Goal: Information Seeking & Learning: Learn about a topic

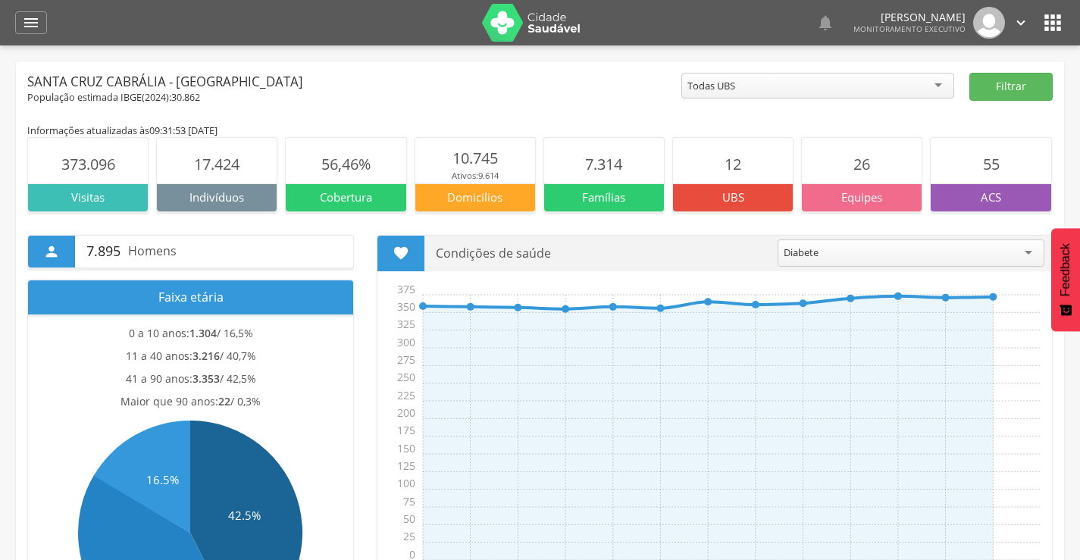
click at [793, 76] on div "Todas UBS" at bounding box center [817, 86] width 273 height 26
click at [973, 90] on button "Filtrar" at bounding box center [1011, 87] width 83 height 28
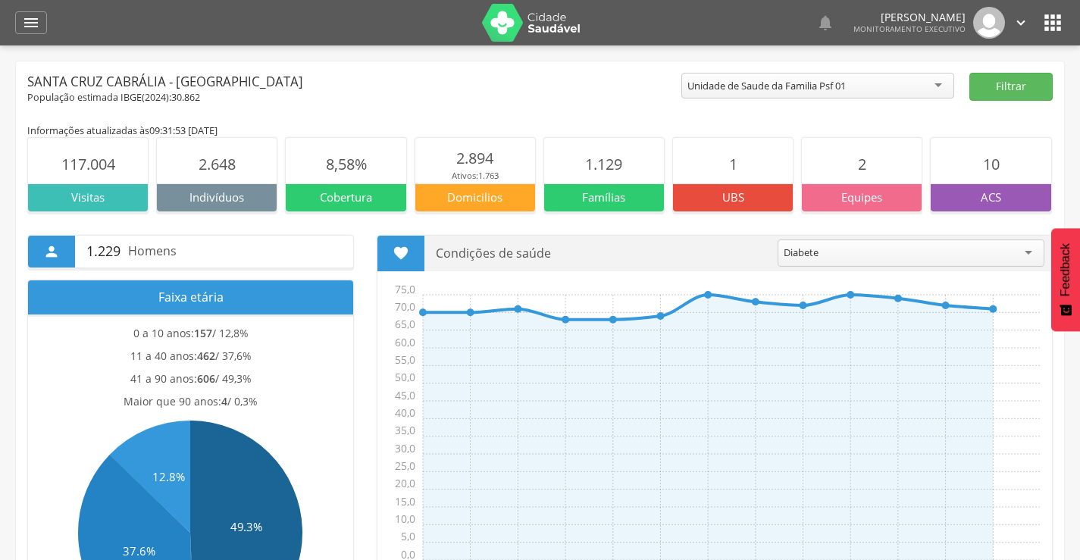
click at [877, 77] on div "Unidade de Saude da Familia Psf 01" at bounding box center [817, 86] width 273 height 26
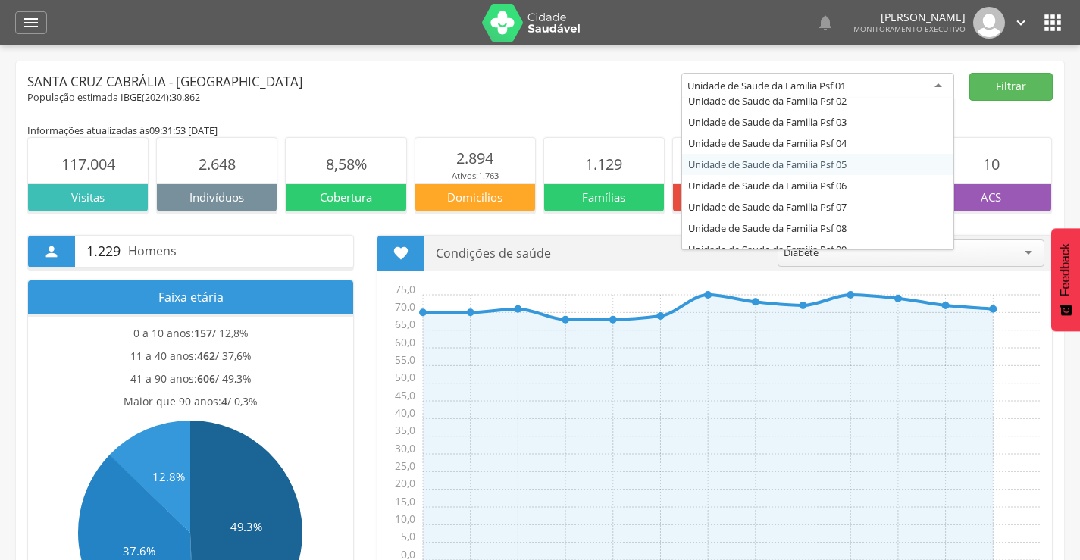
scroll to position [76, 0]
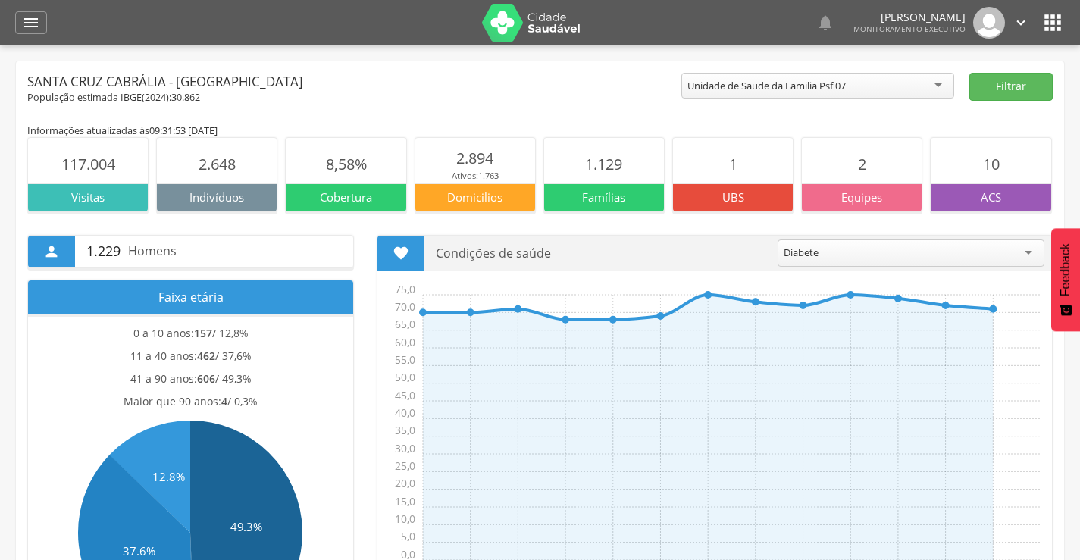
click at [890, 90] on div "Unidade de Saude da Familia Psf 07" at bounding box center [817, 86] width 273 height 26
click at [1003, 83] on button "Filtrar" at bounding box center [1011, 87] width 83 height 28
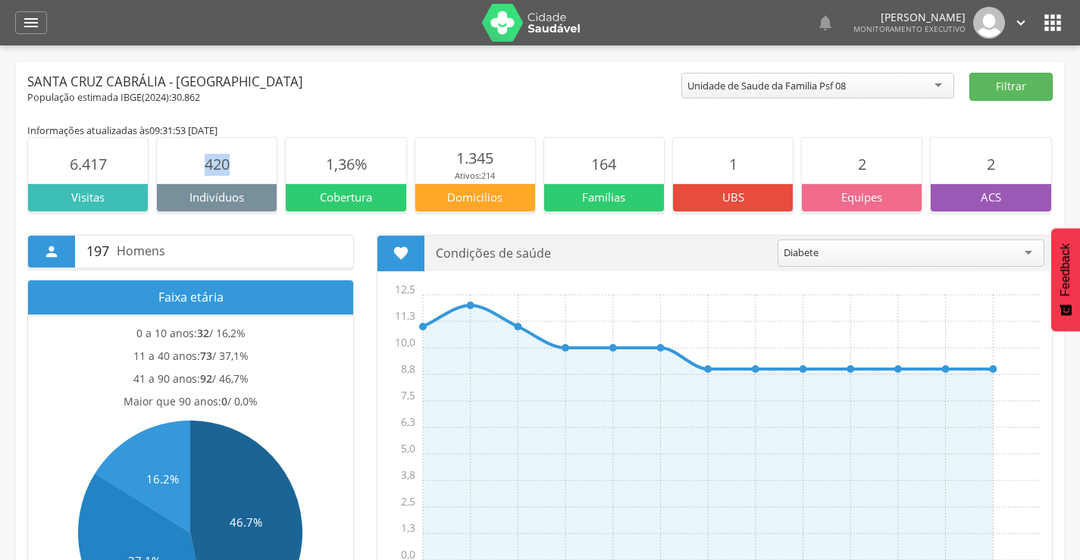
drag, startPoint x: 199, startPoint y: 166, endPoint x: 240, endPoint y: 163, distance: 41.0
click at [240, 163] on section "420" at bounding box center [217, 160] width 120 height 45
click at [390, 88] on div "Santa Cruz Cabrália - [GEOGRAPHIC_DATA]" at bounding box center [354, 82] width 654 height 18
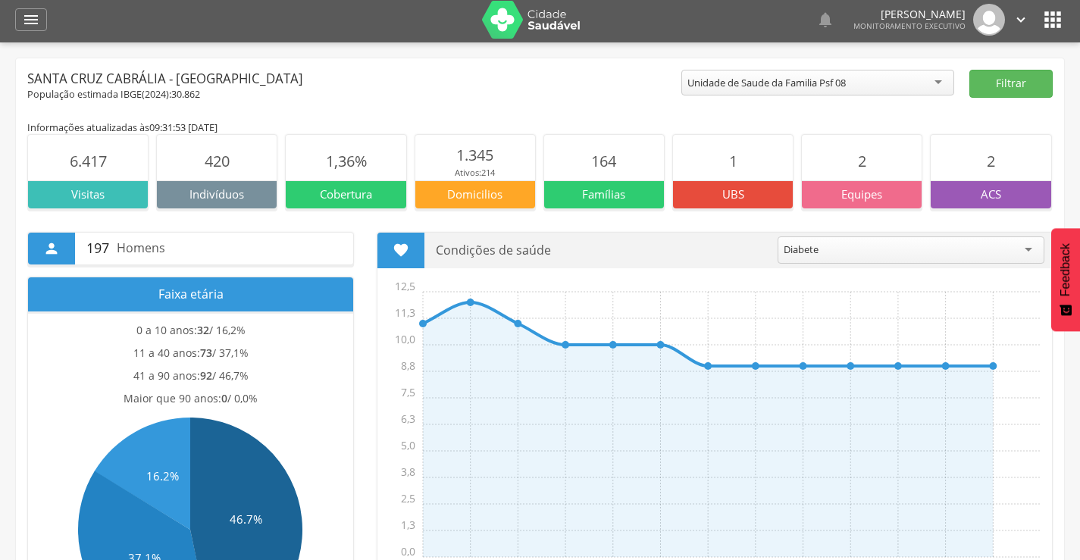
scroll to position [0, 0]
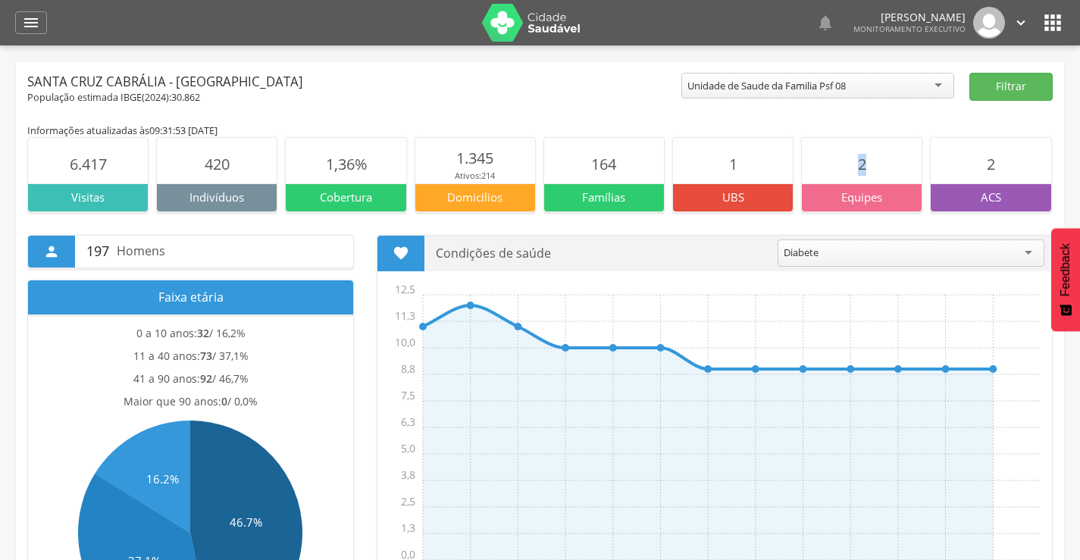
drag, startPoint x: 853, startPoint y: 165, endPoint x: 868, endPoint y: 169, distance: 15.6
click at [868, 169] on section "2" at bounding box center [862, 160] width 120 height 45
drag, startPoint x: 327, startPoint y: 157, endPoint x: 369, endPoint y: 166, distance: 42.7
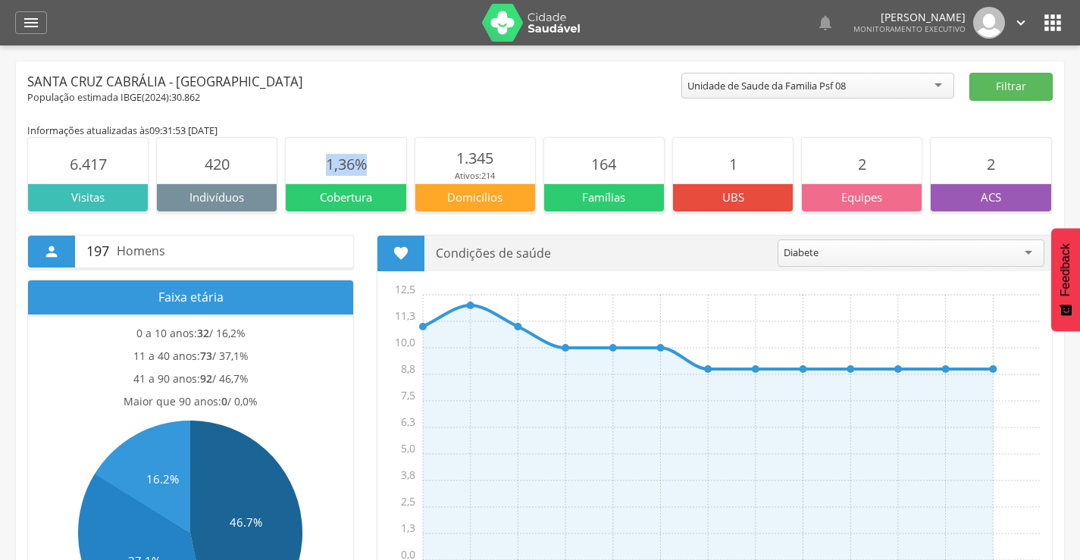
click at [369, 166] on section "1,36%" at bounding box center [346, 160] width 120 height 45
click at [385, 88] on div "Santa Cruz Cabrália - [GEOGRAPHIC_DATA]" at bounding box center [354, 82] width 654 height 18
drag, startPoint x: 453, startPoint y: 156, endPoint x: 509, endPoint y: 165, distance: 56.8
click at [509, 165] on section "1.345 Ativos: 214" at bounding box center [475, 160] width 120 height 45
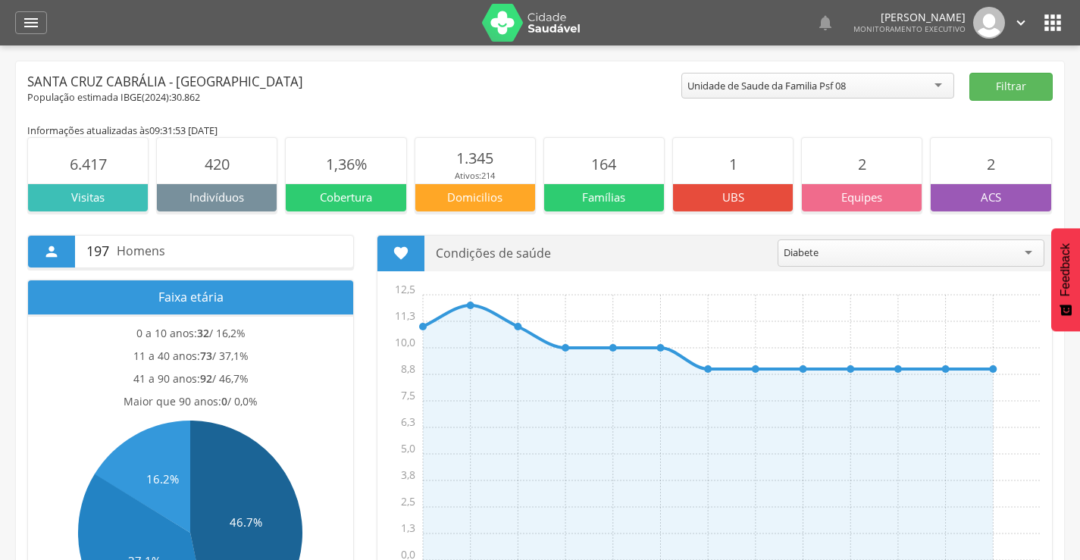
click at [833, 265] on div "Diabete" at bounding box center [911, 256] width 267 height 32
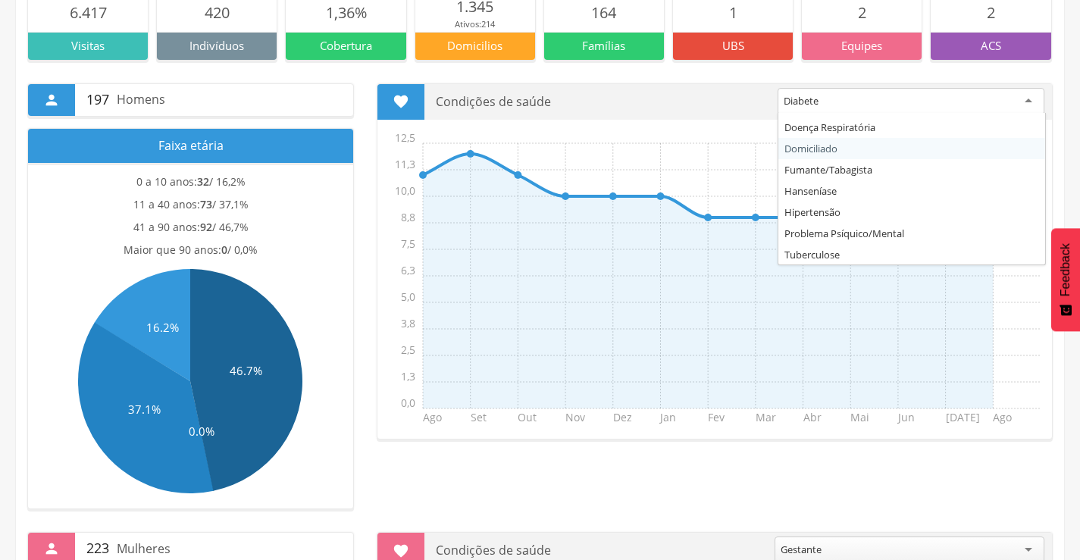
scroll to position [124, 0]
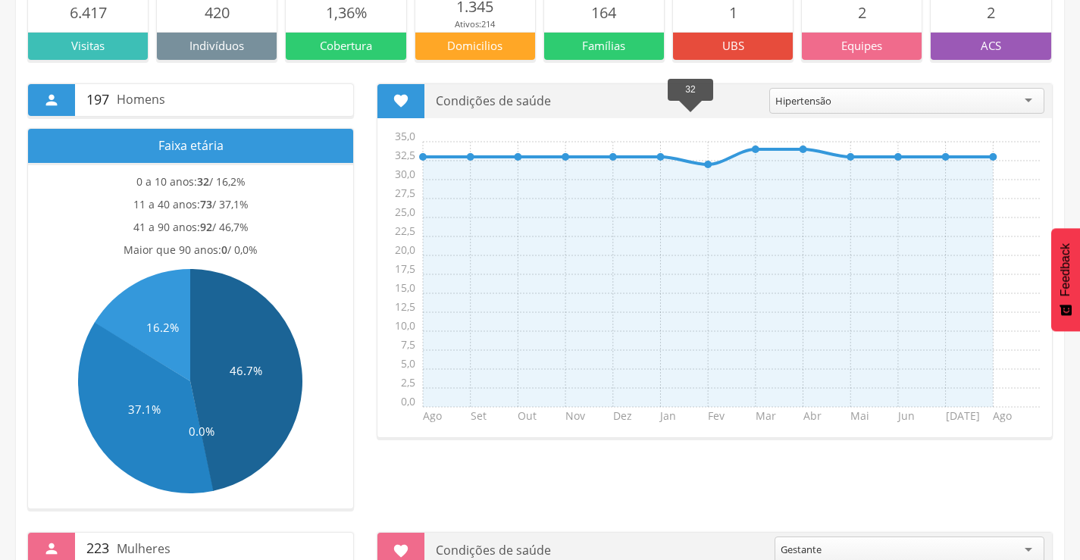
click at [708, 164] on line at bounding box center [708, 164] width 0 height 0
click at [832, 99] on div "Hipertensão" at bounding box center [906, 101] width 275 height 26
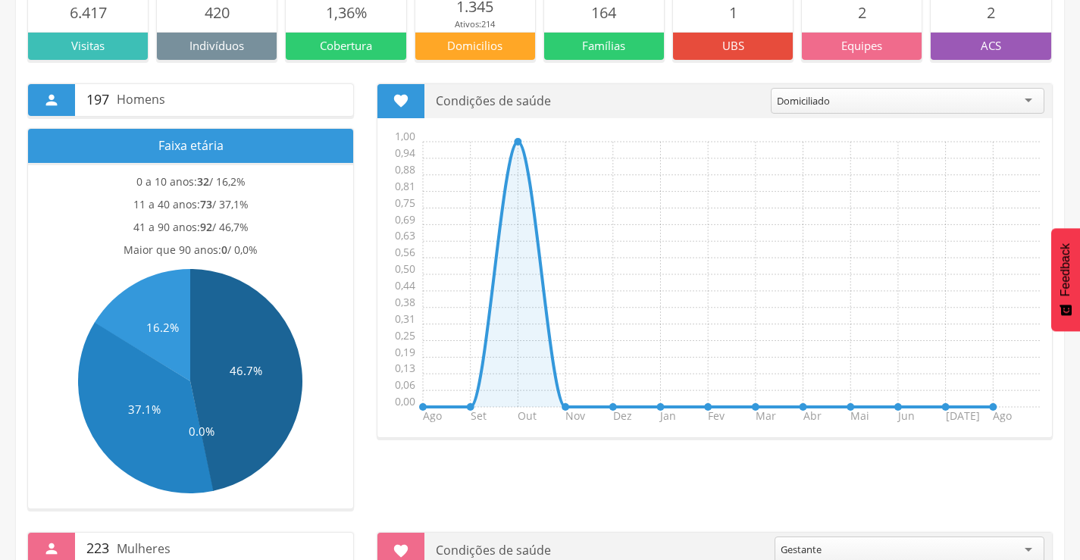
click at [909, 105] on div "Domiciliado" at bounding box center [908, 101] width 274 height 26
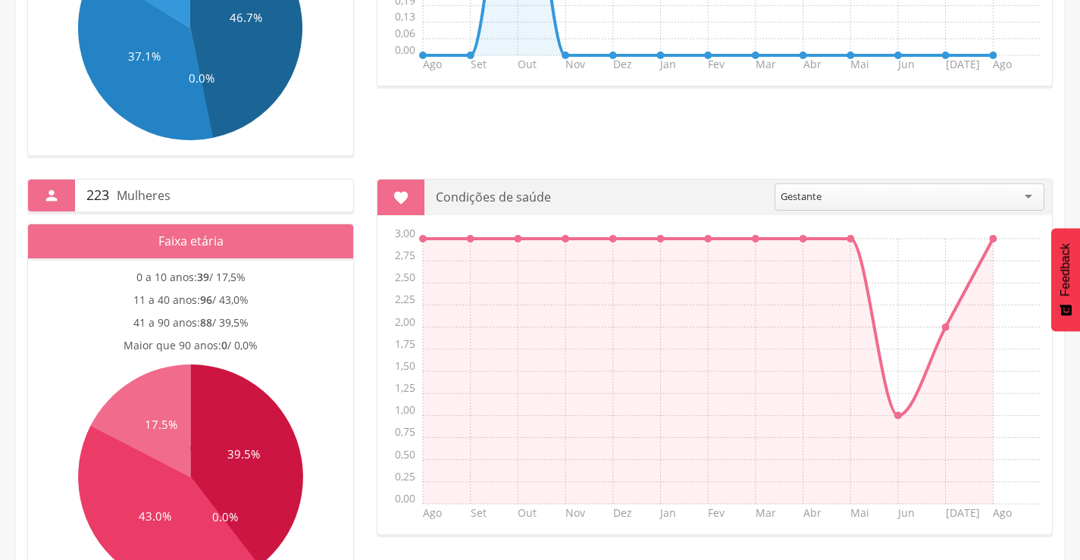
scroll to position [531, 0]
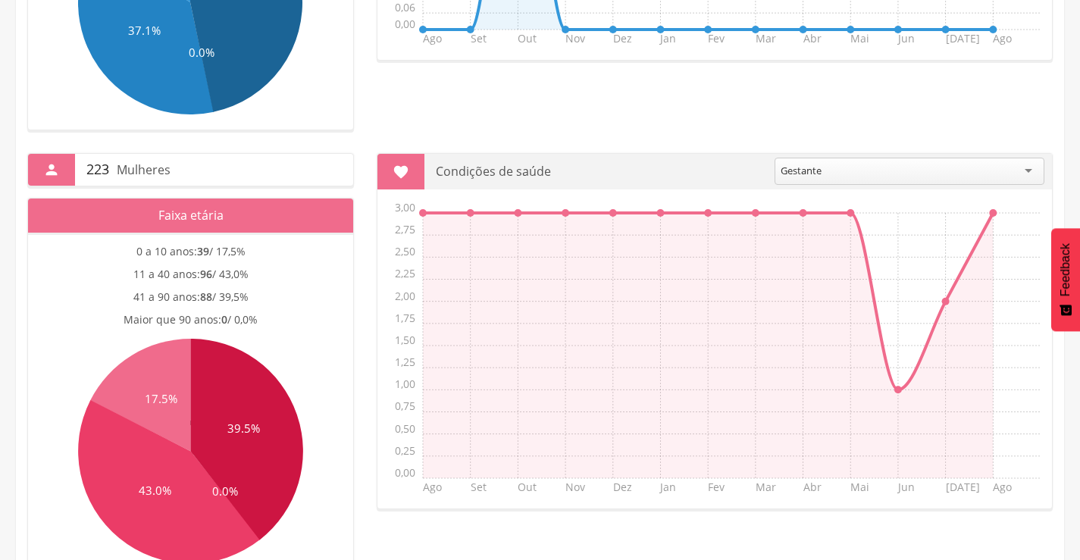
click at [895, 164] on div "Gestante" at bounding box center [910, 171] width 270 height 27
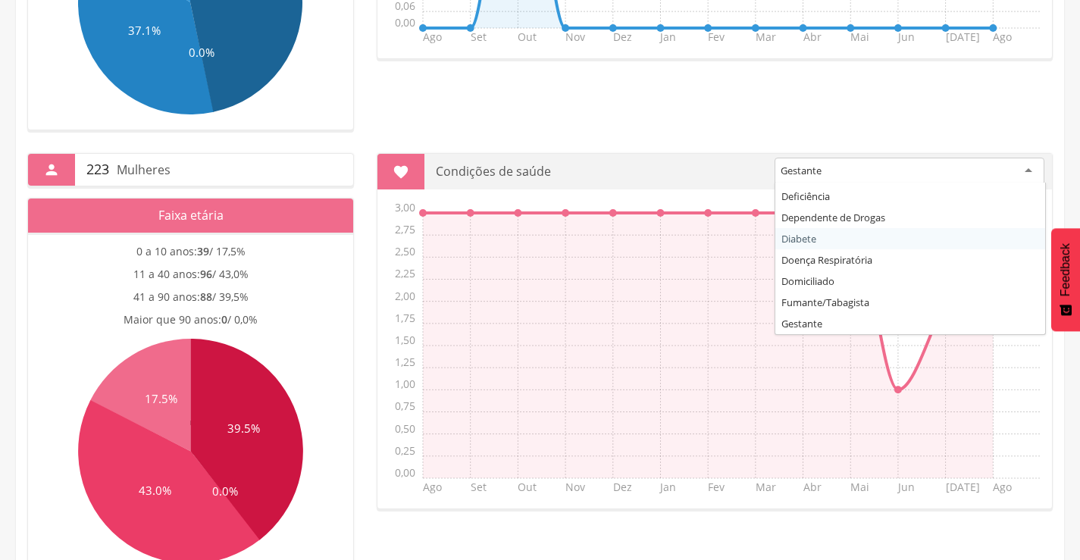
scroll to position [136, 0]
click at [821, 248] on section " Condições de saúde ******** Gestante Acamado Alcoolismo Câncer Deficiência De…" at bounding box center [715, 331] width 676 height 356
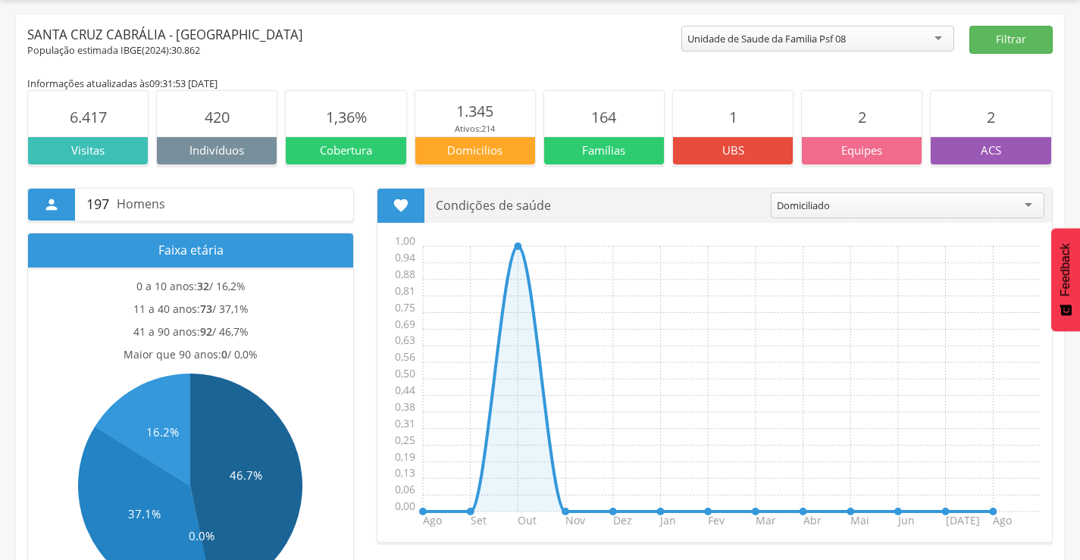
scroll to position [0, 0]
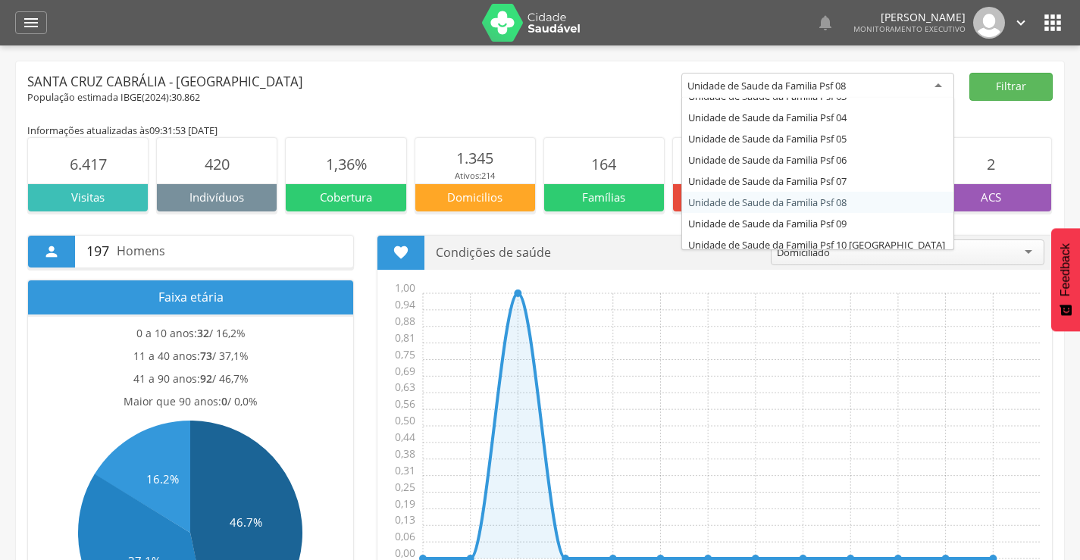
click at [794, 93] on div "Unidade de Saude da Familia Psf 08" at bounding box center [817, 86] width 273 height 27
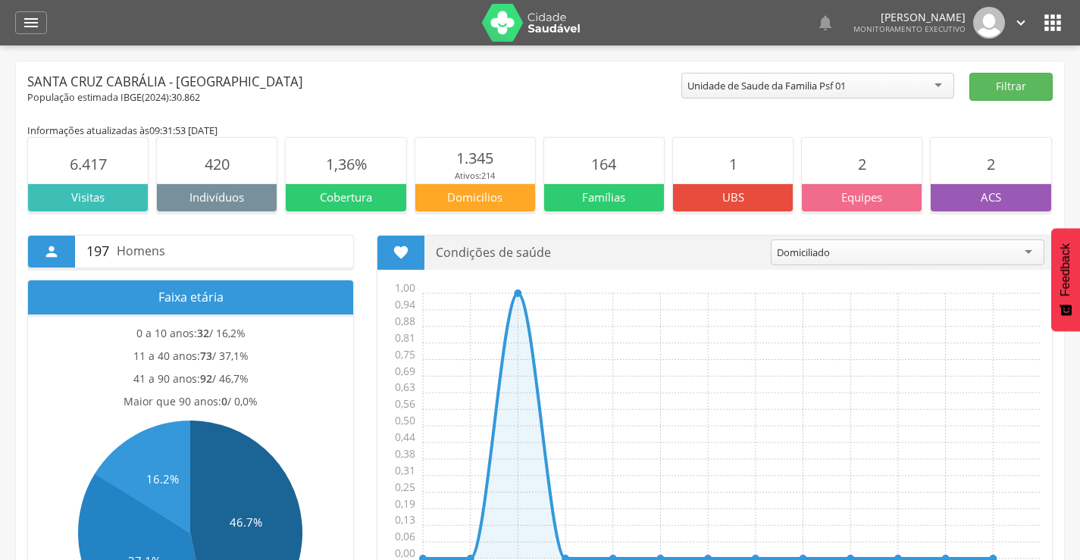
click at [947, 130] on div "Informações atualizadas às 09:31:53 [DATE]" at bounding box center [540, 131] width 1026 height 14
click at [988, 76] on button "Filtrar" at bounding box center [1011, 87] width 83 height 28
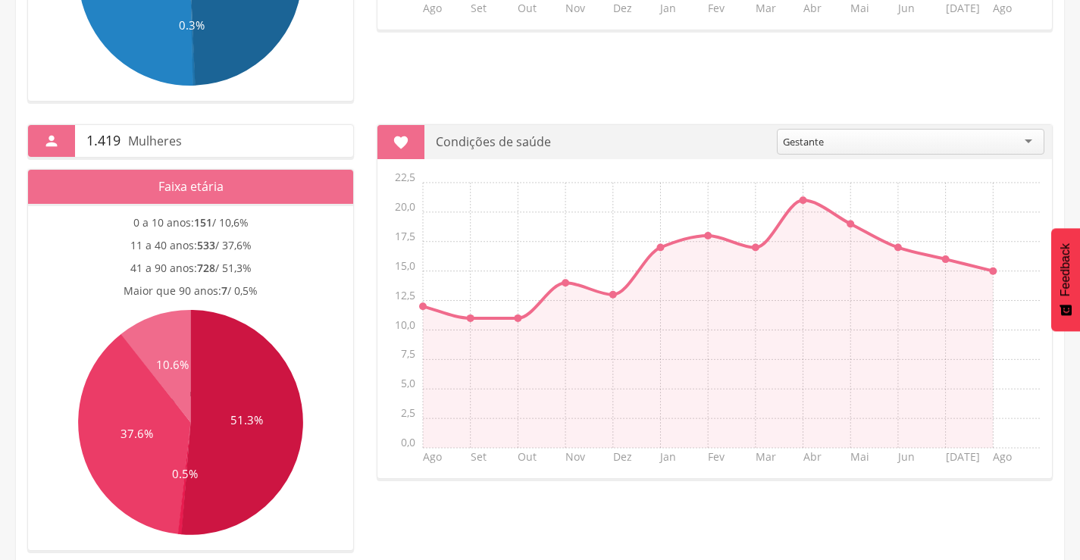
scroll to position [578, 0]
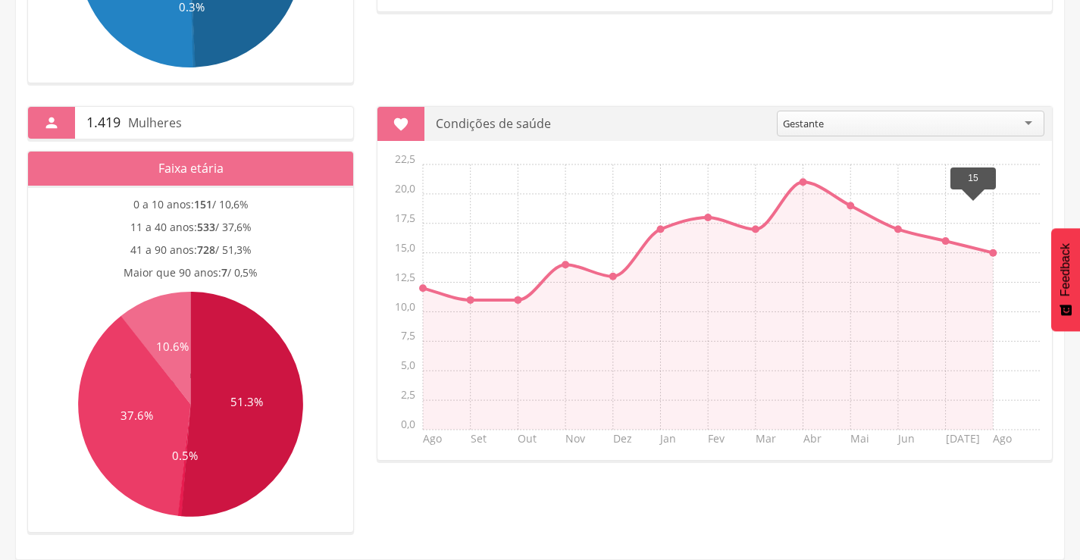
click at [993, 253] on line at bounding box center [993, 253] width 0 height 0
click at [507, 103] on div " 1.419 [GEOGRAPHIC_DATA] Faixa etária 0 a 10 anos: 151 / 10,6% 11 a 40 anos: 5…" at bounding box center [540, 308] width 1048 height 450
click at [515, 87] on div " 1.419 [GEOGRAPHIC_DATA] Faixa etária 0 a 10 anos: 151 / 10,6% 11 a 40 anos: 5…" at bounding box center [540, 308] width 1048 height 450
